Goal: Task Accomplishment & Management: Use online tool/utility

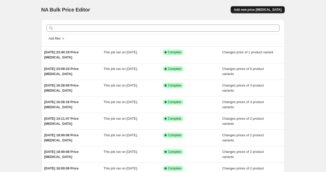
click at [271, 8] on span "Add new price [MEDICAL_DATA]" at bounding box center [257, 10] width 48 height 4
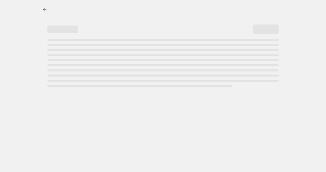
select select "percentage"
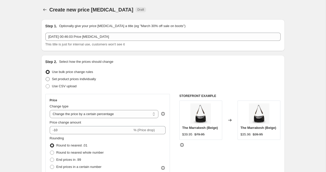
click at [46, 80] on span at bounding box center [48, 79] width 4 height 4
click at [46, 78] on input "Set product prices individually" at bounding box center [46, 77] width 0 height 0
radio input "true"
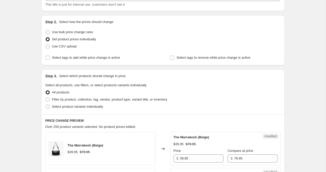
scroll to position [102, 0]
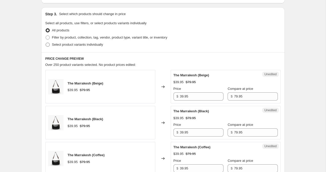
click at [47, 46] on span at bounding box center [48, 45] width 4 height 4
click at [46, 43] on input "Select product variants individually" at bounding box center [46, 43] width 0 height 0
radio input "true"
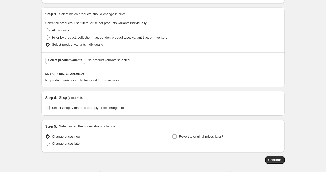
click at [49, 108] on input "Select Shopify markets to apply price changes to" at bounding box center [48, 108] width 4 height 4
checkbox input "true"
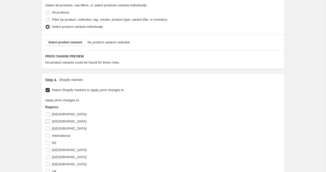
scroll to position [153, 0]
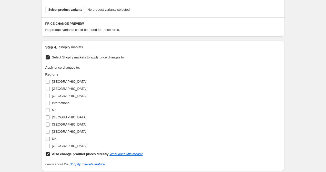
click at [48, 138] on input "UK" at bounding box center [48, 139] width 4 height 4
checkbox input "true"
click at [47, 154] on input "Also change product prices directly What does this mean?" at bounding box center [48, 155] width 4 height 4
checkbox input "false"
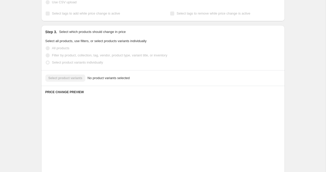
scroll to position [70, 0]
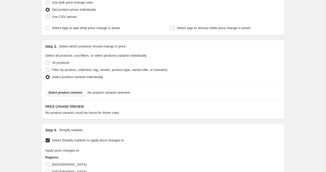
click at [75, 94] on span "Select product variants" at bounding box center [65, 93] width 34 height 4
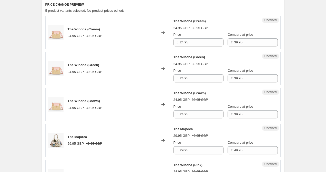
scroll to position [169, 0]
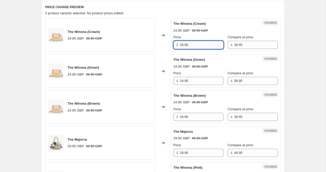
drag, startPoint x: 184, startPoint y: 45, endPoint x: 180, endPoint y: 45, distance: 4.1
click at [180, 45] on input "24.95" at bounding box center [202, 45] width 44 height 8
type input "19.95"
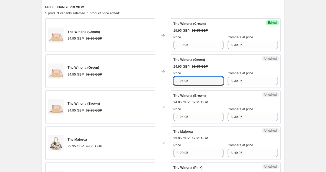
drag, startPoint x: 183, startPoint y: 81, endPoint x: 175, endPoint y: 81, distance: 9.0
click at [175, 81] on div "£ 24.95" at bounding box center [198, 81] width 50 height 8
type input "19.95"
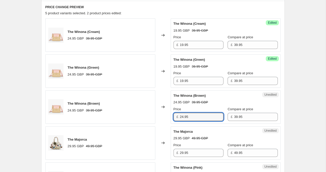
drag, startPoint x: 183, startPoint y: 119, endPoint x: 176, endPoint y: 118, distance: 6.7
click at [176, 118] on div "£ 24.95" at bounding box center [198, 117] width 50 height 8
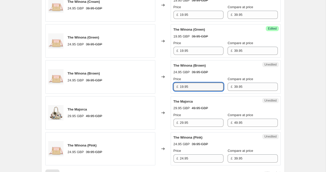
scroll to position [205, 0]
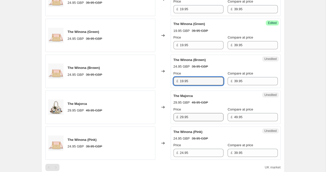
type input "19.95"
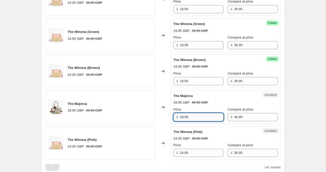
click at [184, 116] on input "29.95" at bounding box center [202, 117] width 44 height 8
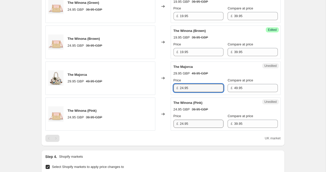
scroll to position [248, 0]
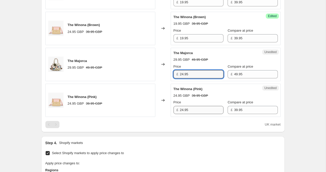
type input "24.95"
click at [183, 112] on input "24.95" at bounding box center [202, 110] width 44 height 8
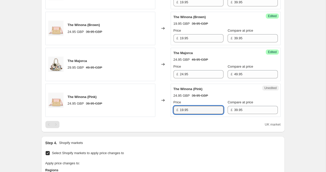
type input "19.95"
click at [296, 66] on div "Create new price change job. This page is ready Create new price change job Dra…" at bounding box center [162, 49] width 325 height 595
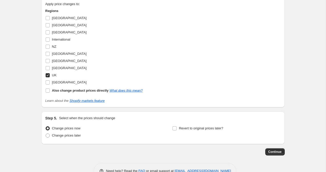
scroll to position [423, 0]
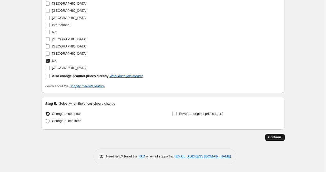
click at [276, 138] on span "Continue" at bounding box center [274, 138] width 13 height 4
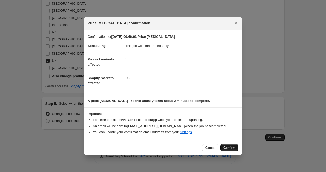
click at [228, 151] on button "Confirm" at bounding box center [229, 148] width 18 height 7
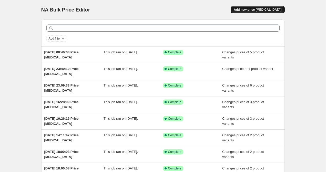
click at [257, 7] on button "Add new price [MEDICAL_DATA]" at bounding box center [257, 9] width 54 height 7
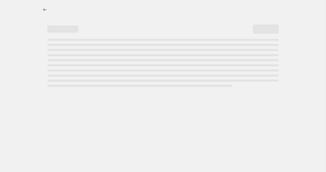
select select "percentage"
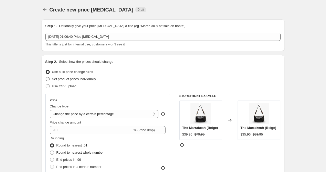
click at [46, 81] on span at bounding box center [48, 79] width 4 height 4
click at [46, 78] on input "Set product prices individually" at bounding box center [46, 77] width 0 height 0
radio input "true"
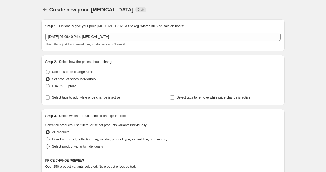
click at [46, 147] on span at bounding box center [48, 147] width 4 height 4
click at [46, 145] on input "Select product variants individually" at bounding box center [46, 145] width 0 height 0
radio input "true"
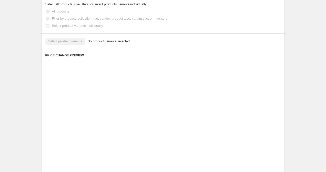
scroll to position [125, 0]
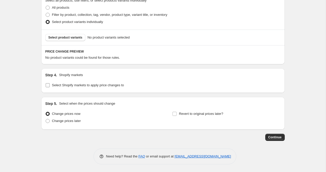
click at [48, 86] on input "Select Shopify markets to apply price changes to" at bounding box center [48, 85] width 4 height 4
checkbox input "true"
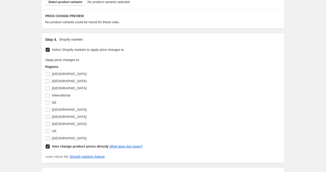
scroll to position [170, 0]
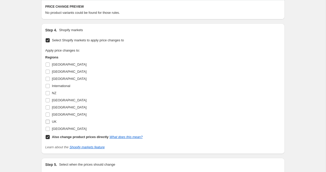
click at [47, 123] on input "UK" at bounding box center [48, 122] width 4 height 4
checkbox input "true"
click at [47, 139] on span at bounding box center [47, 137] width 5 height 5
click at [47, 139] on input "Also change product prices directly What does this mean?" at bounding box center [48, 137] width 4 height 4
checkbox input "false"
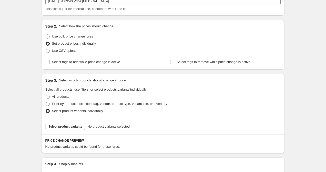
scroll to position [21, 0]
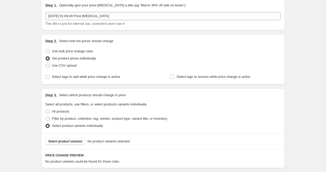
click at [60, 139] on button "Select product variants" at bounding box center [65, 141] width 40 height 7
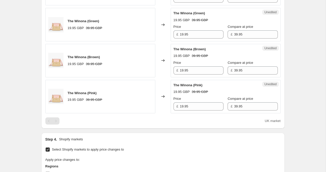
scroll to position [164, 0]
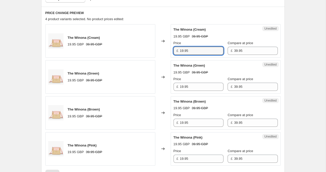
drag, startPoint x: 183, startPoint y: 51, endPoint x: 180, endPoint y: 51, distance: 3.1
click at [180, 51] on div "£ 19.95" at bounding box center [198, 51] width 50 height 8
type input "24.95"
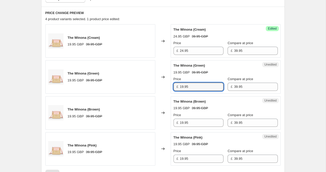
drag, startPoint x: 183, startPoint y: 87, endPoint x: 178, endPoint y: 87, distance: 5.4
click at [178, 87] on div "£ 19.95" at bounding box center [198, 87] width 50 height 8
type input "24.95"
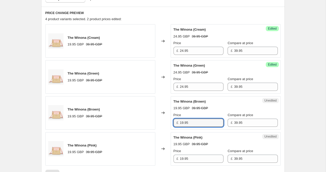
drag, startPoint x: 183, startPoint y: 123, endPoint x: 177, endPoint y: 123, distance: 6.1
click at [177, 123] on div "£ 19.95" at bounding box center [198, 123] width 50 height 8
type input "24.95"
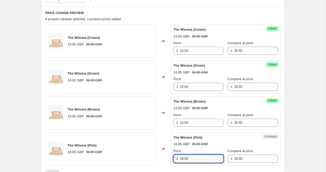
drag, startPoint x: 183, startPoint y: 159, endPoint x: 178, endPoint y: 159, distance: 4.6
click at [179, 159] on div "£ 19.95" at bounding box center [198, 159] width 50 height 8
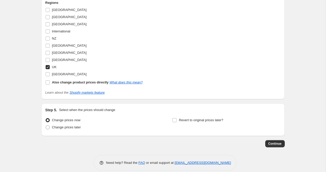
scroll to position [386, 0]
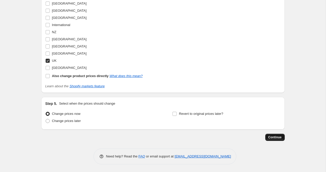
type input "24.95"
click at [281, 138] on button "Continue" at bounding box center [274, 137] width 19 height 7
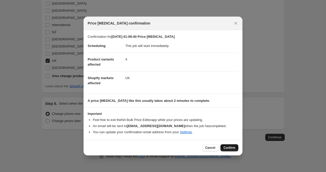
click at [230, 150] on button "Confirm" at bounding box center [229, 148] width 18 height 7
